Goal: Information Seeking & Learning: Learn about a topic

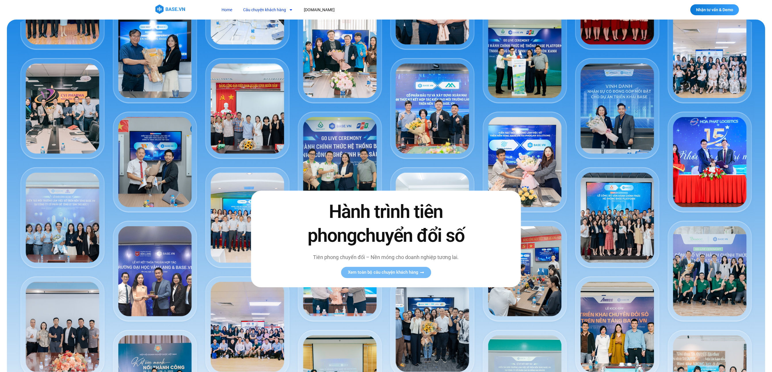
click at [269, 12] on link "Câu chuyện khách hàng" at bounding box center [268, 10] width 58 height 11
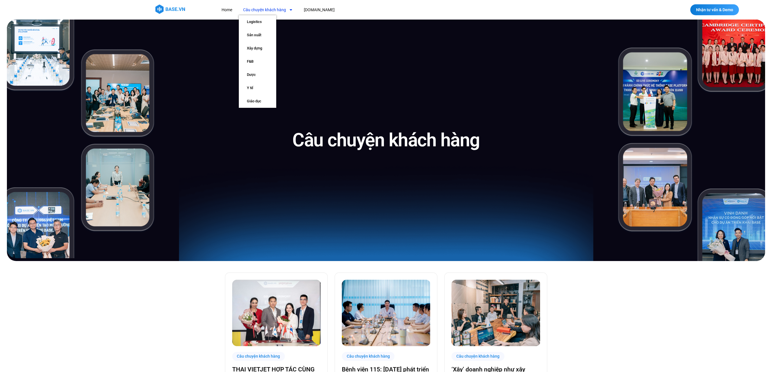
click at [261, 11] on link "Câu chuyện khách hàng" at bounding box center [268, 10] width 58 height 11
click at [260, 18] on link "Logistics" at bounding box center [257, 21] width 37 height 13
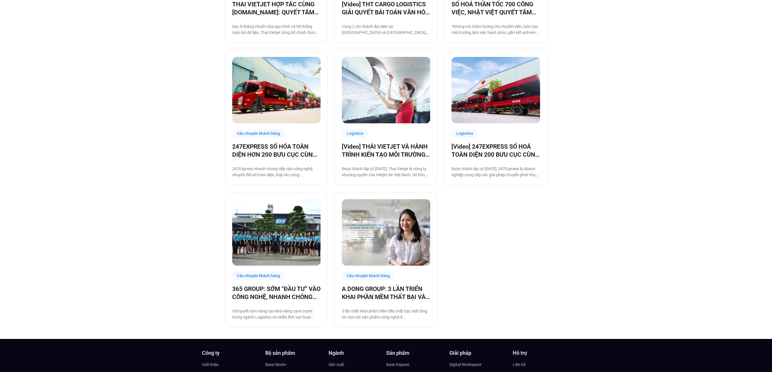
scroll to position [394, 0]
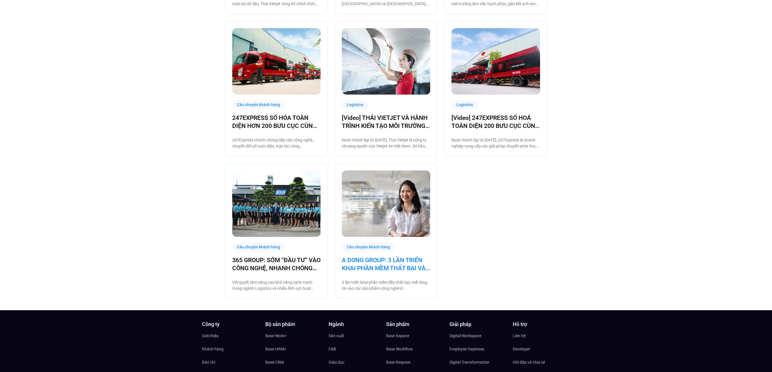
click at [351, 260] on link "A DONG GROUP: 3 LẦN TRIỂN KHAI PHẦN MỀM THẤT BẠI VÀ HÀNH TRÌNH VƯỢT BÃO" at bounding box center [386, 264] width 88 height 16
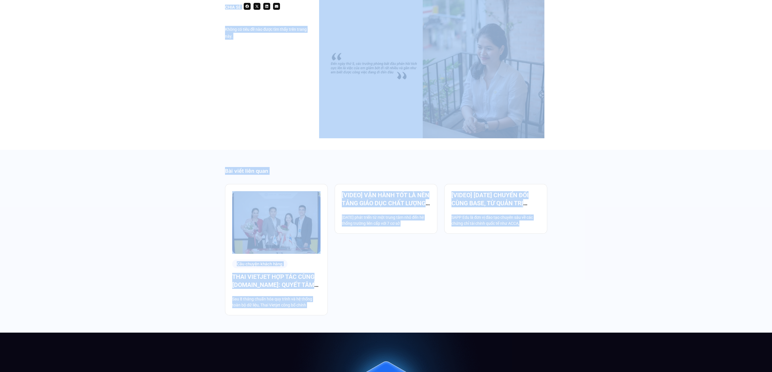
scroll to position [2291, 0]
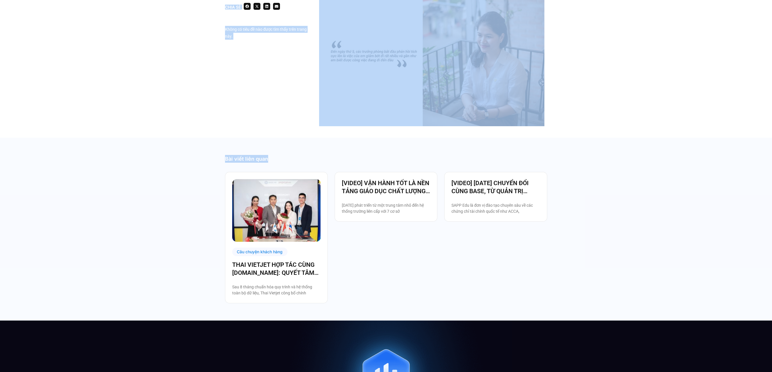
drag, startPoint x: 252, startPoint y: 56, endPoint x: 417, endPoint y: 154, distance: 192.1
copy footer "L IPSU DOLOR: 2 SIT AMETC ADIP ELIT SED DOEI TEM IN UTLA ETDOL MAGN ALI Enim Ad…"
